Goal: Task Accomplishment & Management: Manage account settings

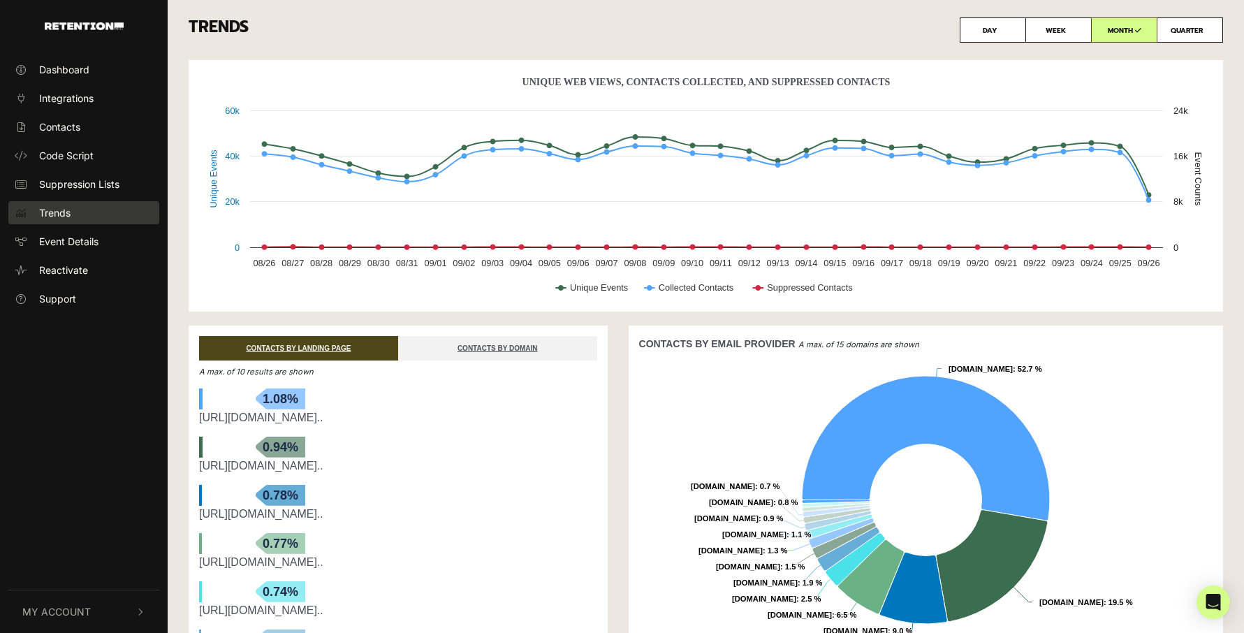
click at [42, 214] on span "Trends" at bounding box center [54, 212] width 31 height 15
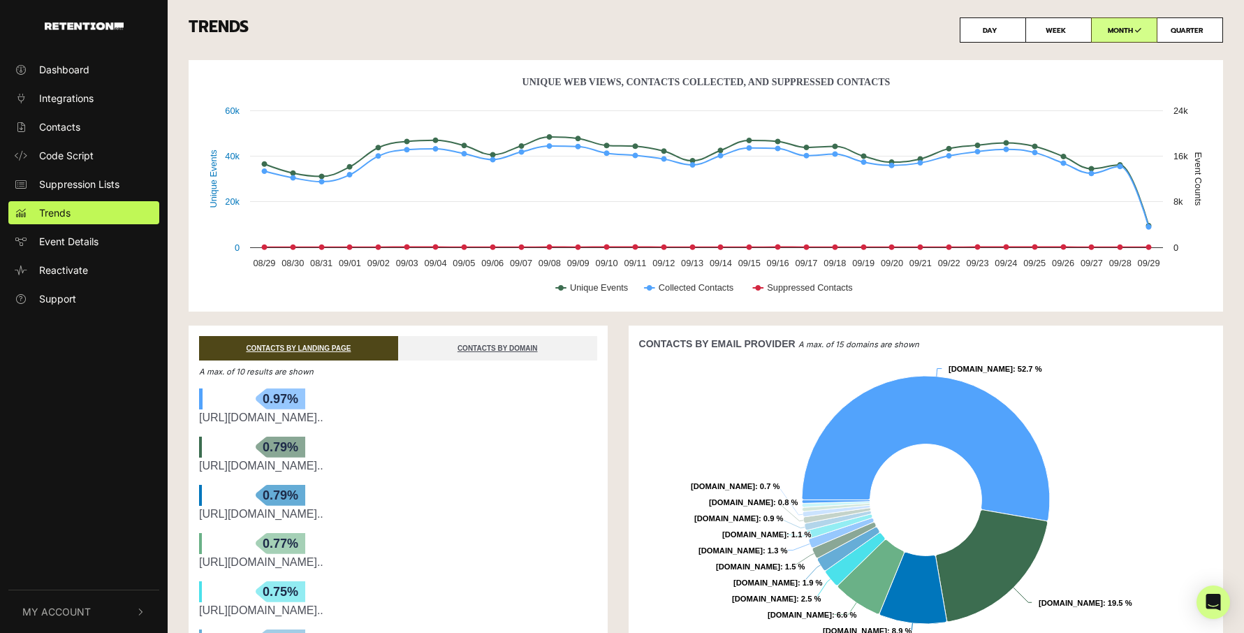
click at [63, 611] on span "My Account" at bounding box center [56, 611] width 68 height 15
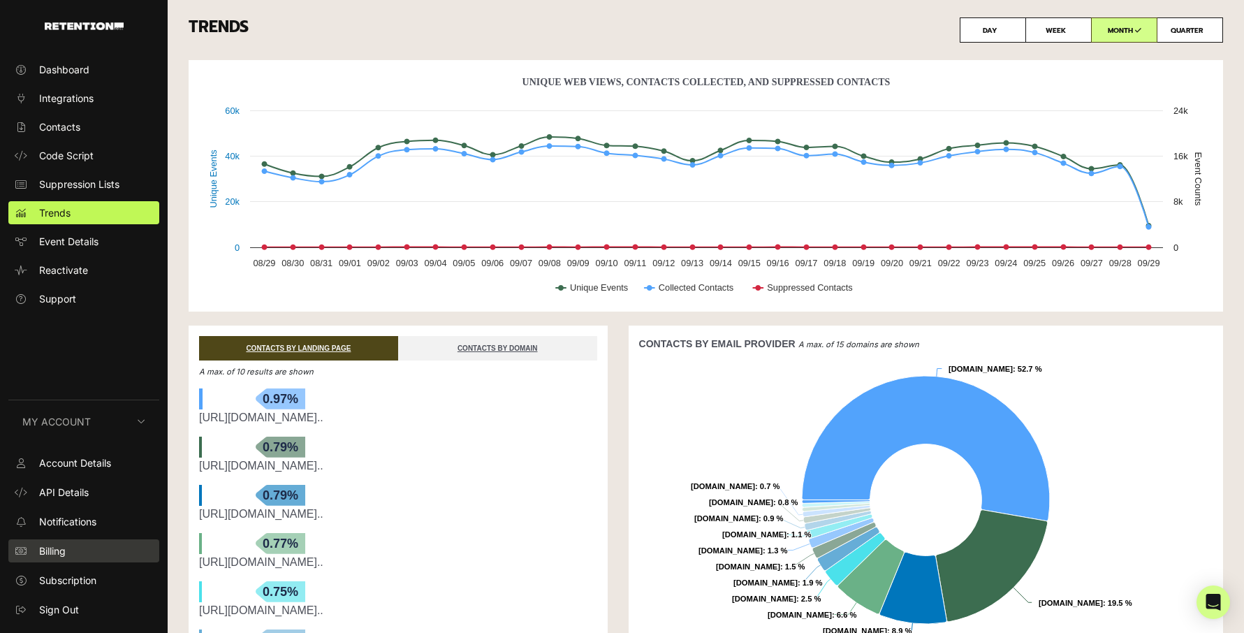
click at [60, 547] on span "Billing" at bounding box center [52, 551] width 27 height 15
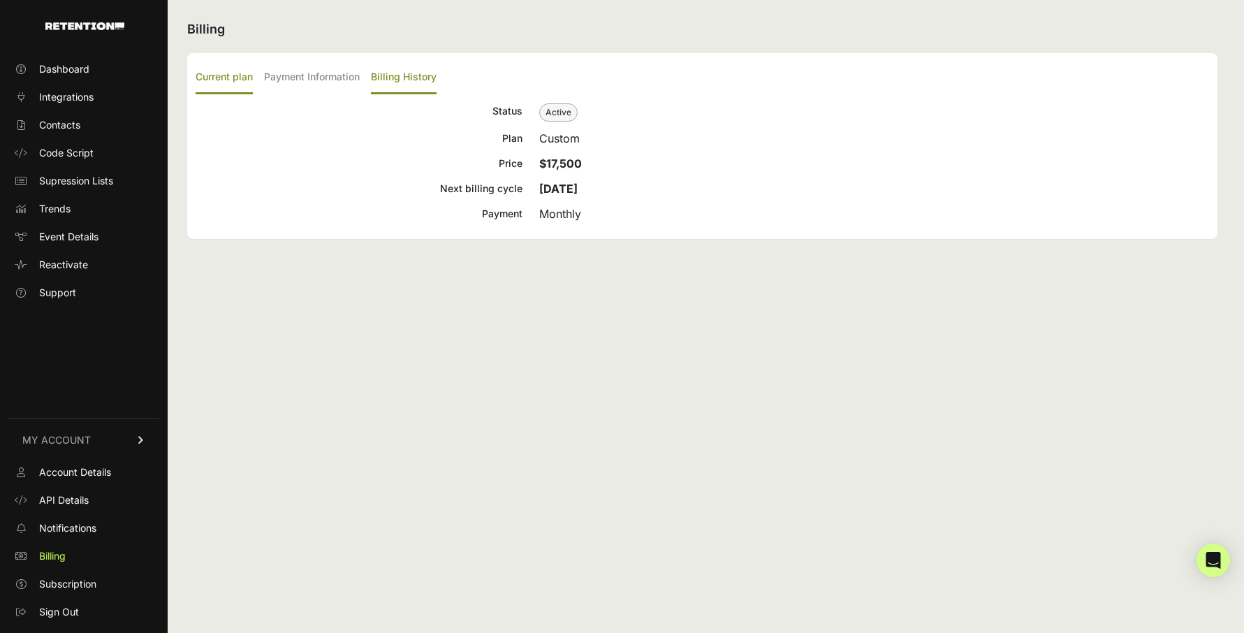
click at [407, 73] on label "Billing History" at bounding box center [404, 77] width 66 height 33
click at [0, 0] on input "Billing History" at bounding box center [0, 0] width 0 height 0
